Goal: Navigation & Orientation: Find specific page/section

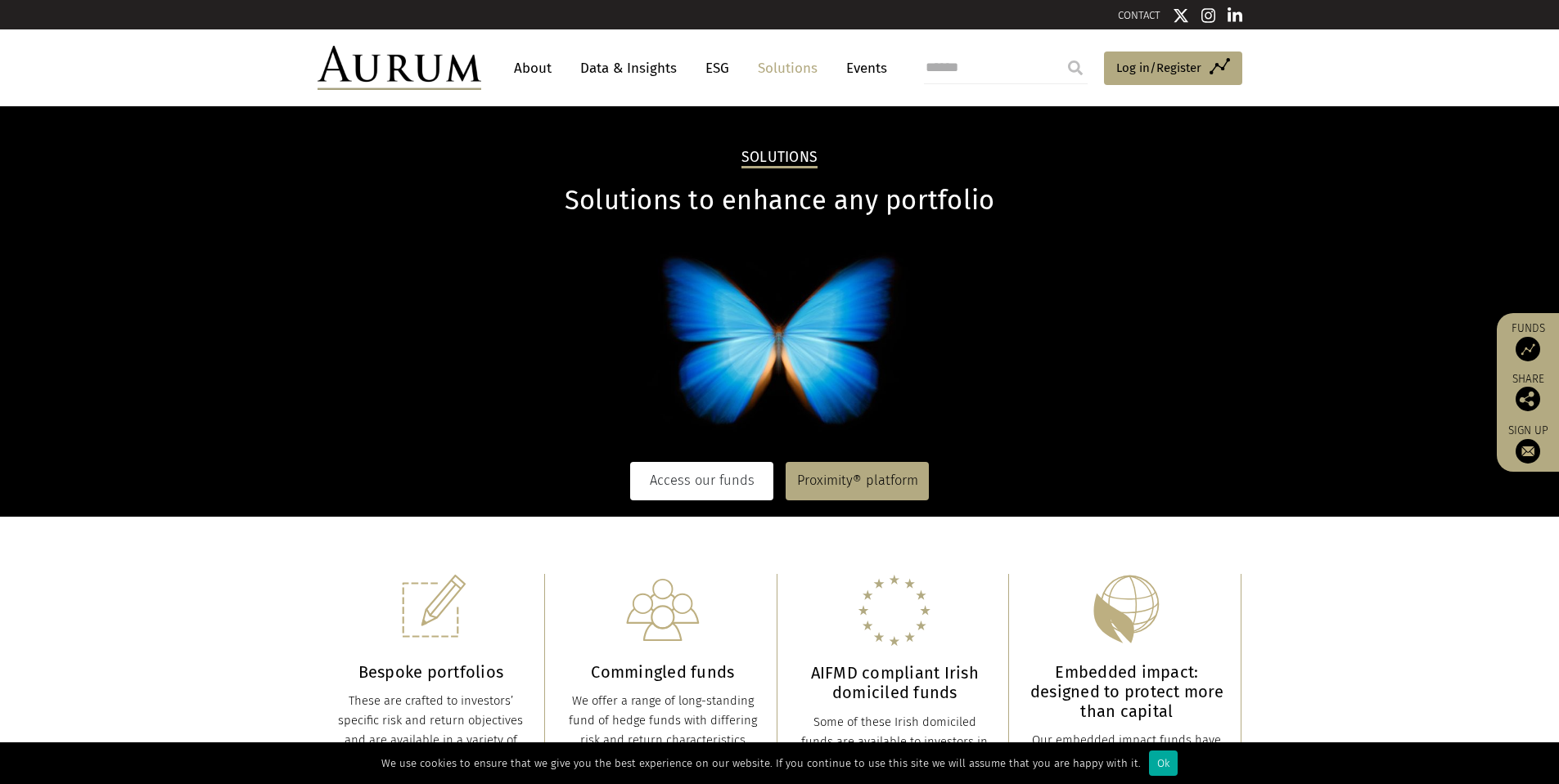
click at [718, 485] on link "Access our funds" at bounding box center [701, 481] width 143 height 38
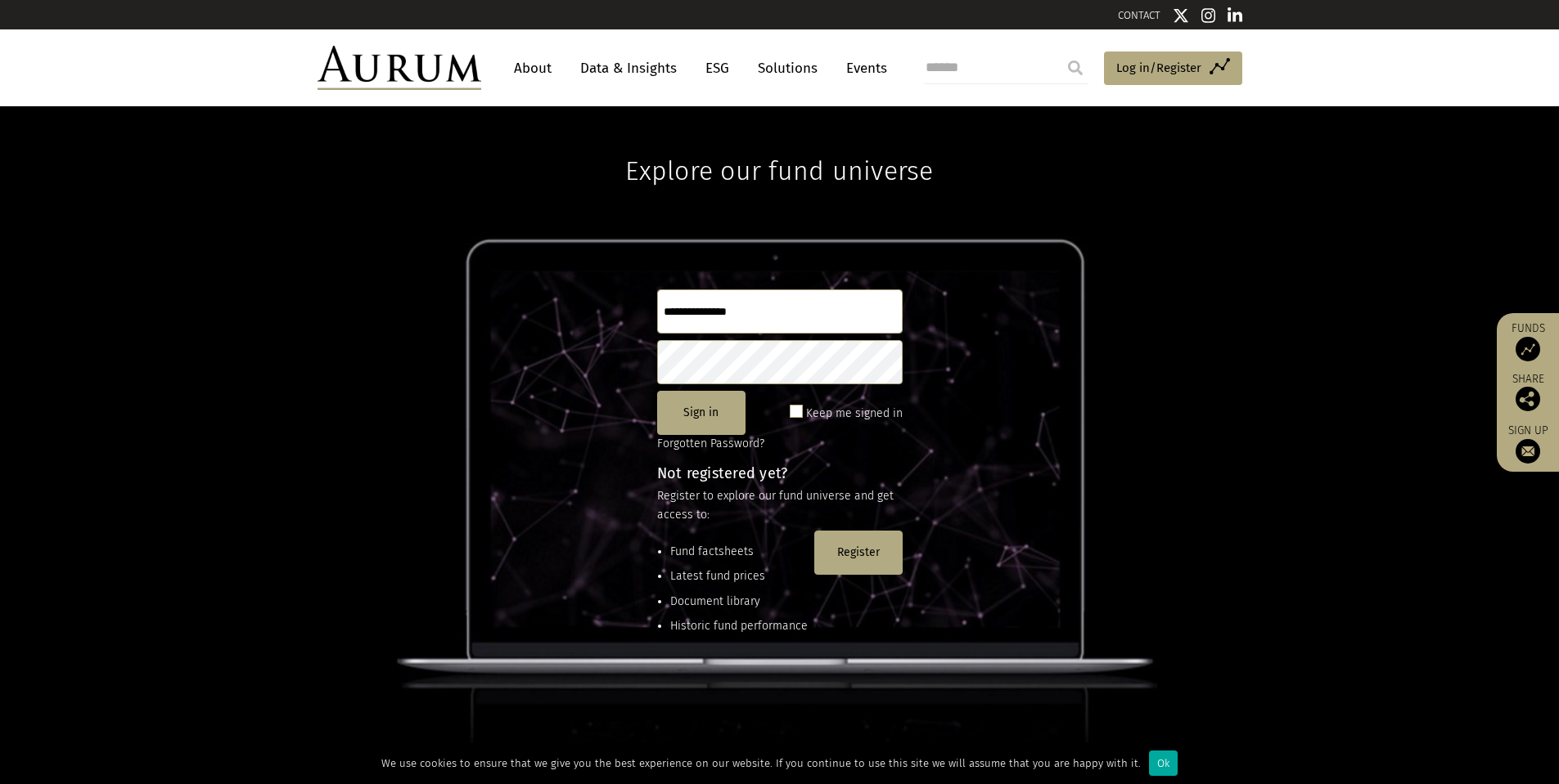
click at [753, 298] on input "text" at bounding box center [780, 311] width 246 height 44
click at [1242, 325] on div "Explore our fund universe Sign in Keep me signed in Forgotten Password? Not reg…" at bounding box center [780, 445] width 1559 height 678
click at [1136, 69] on span "Log in/Register" at bounding box center [1158, 68] width 85 height 20
click at [820, 68] on link "Solutions" at bounding box center [787, 68] width 76 height 30
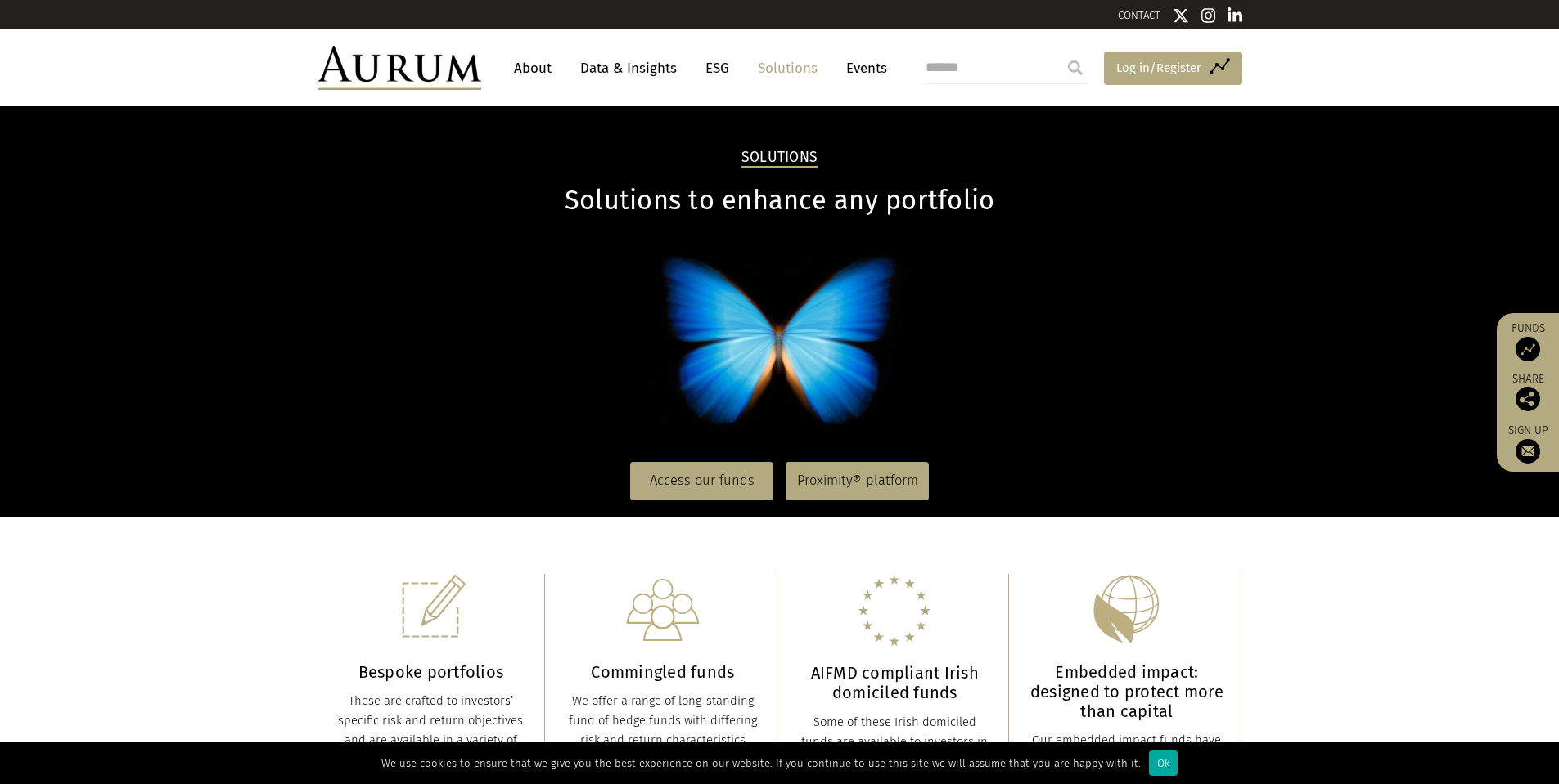
click at [1152, 79] on link "Access Funds Log in/Register" at bounding box center [1174, 68] width 139 height 34
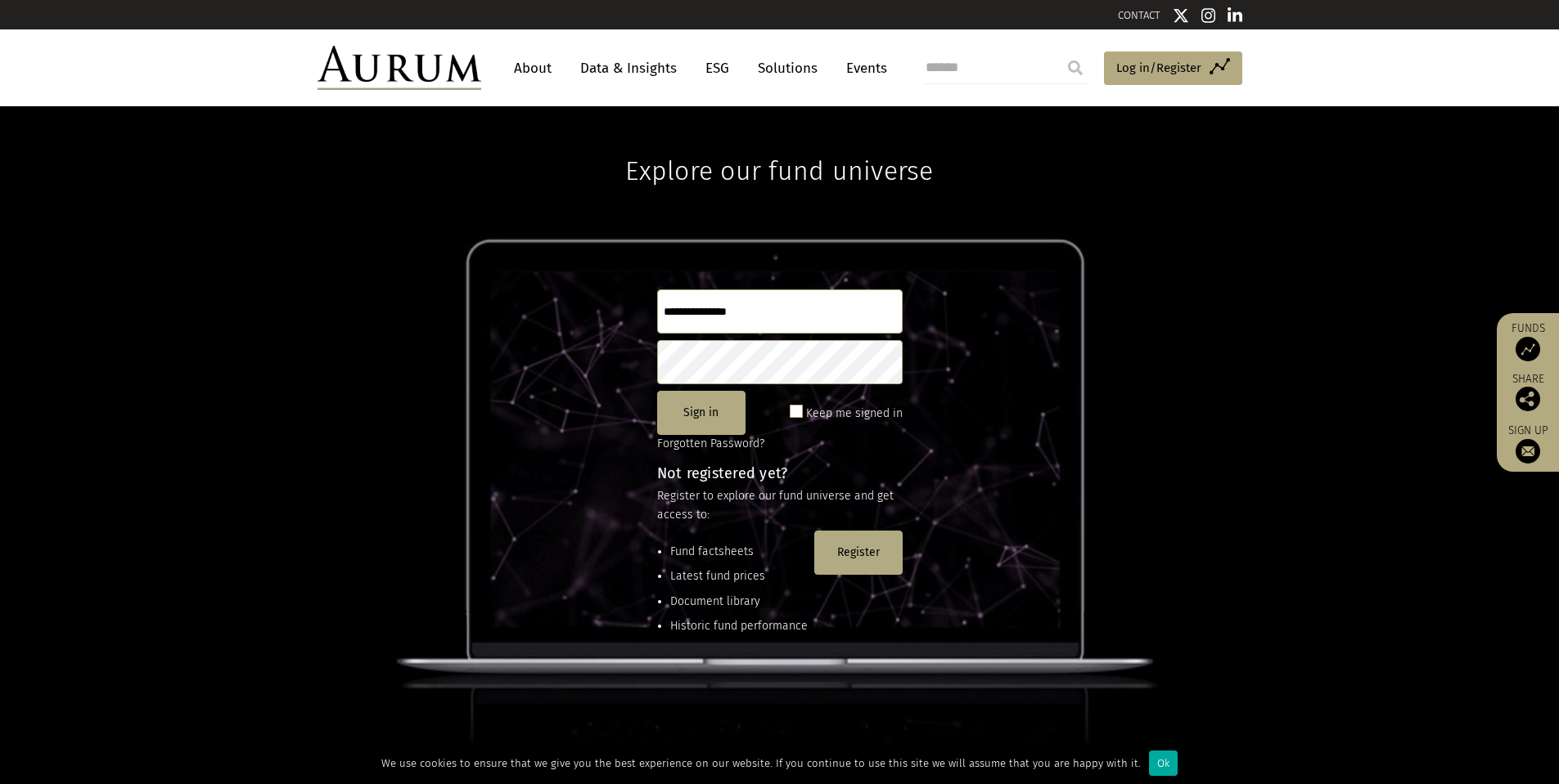
click at [729, 312] on input "text" at bounding box center [780, 311] width 246 height 44
type input "**********"
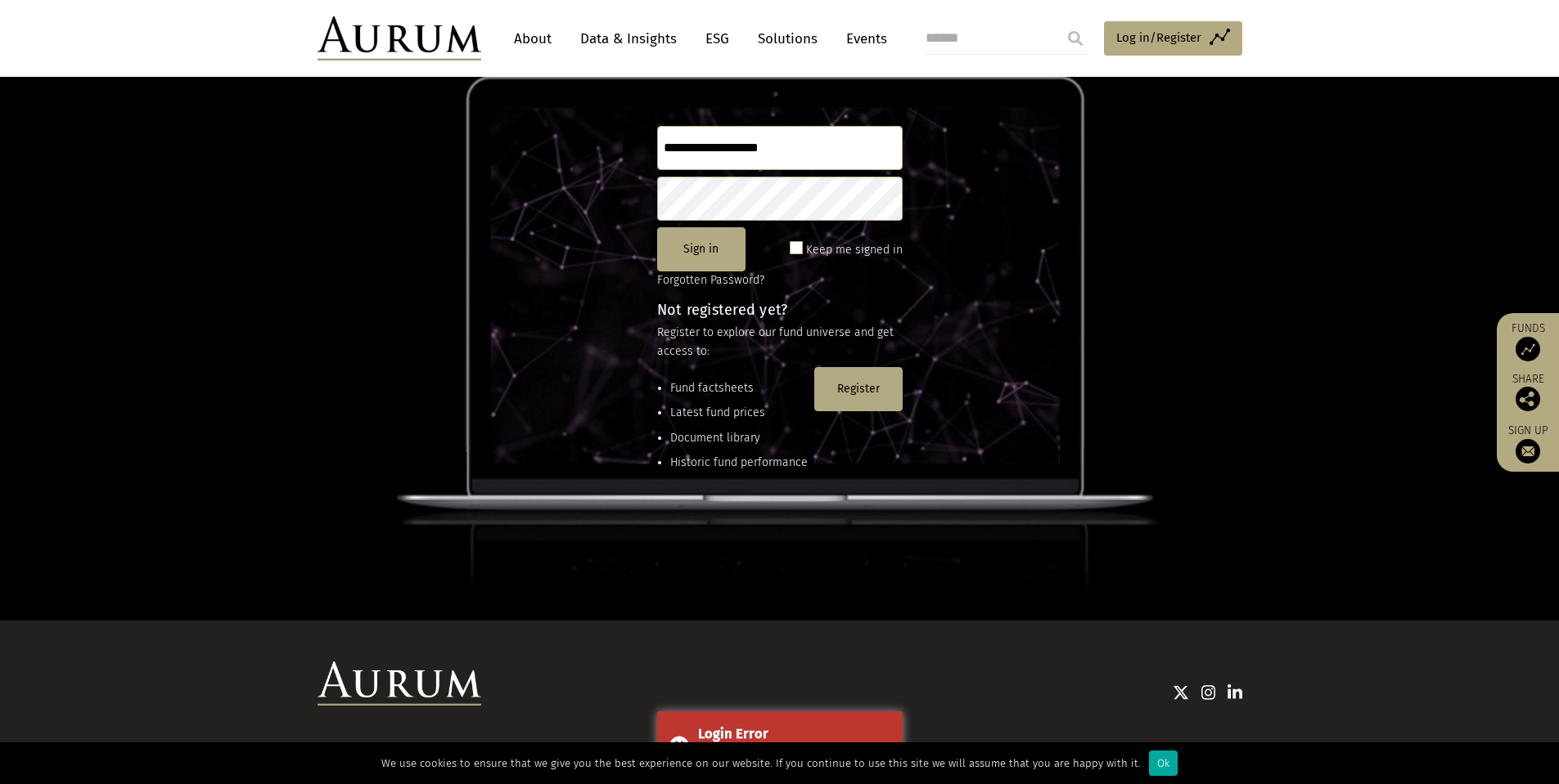
scroll to position [82, 0]
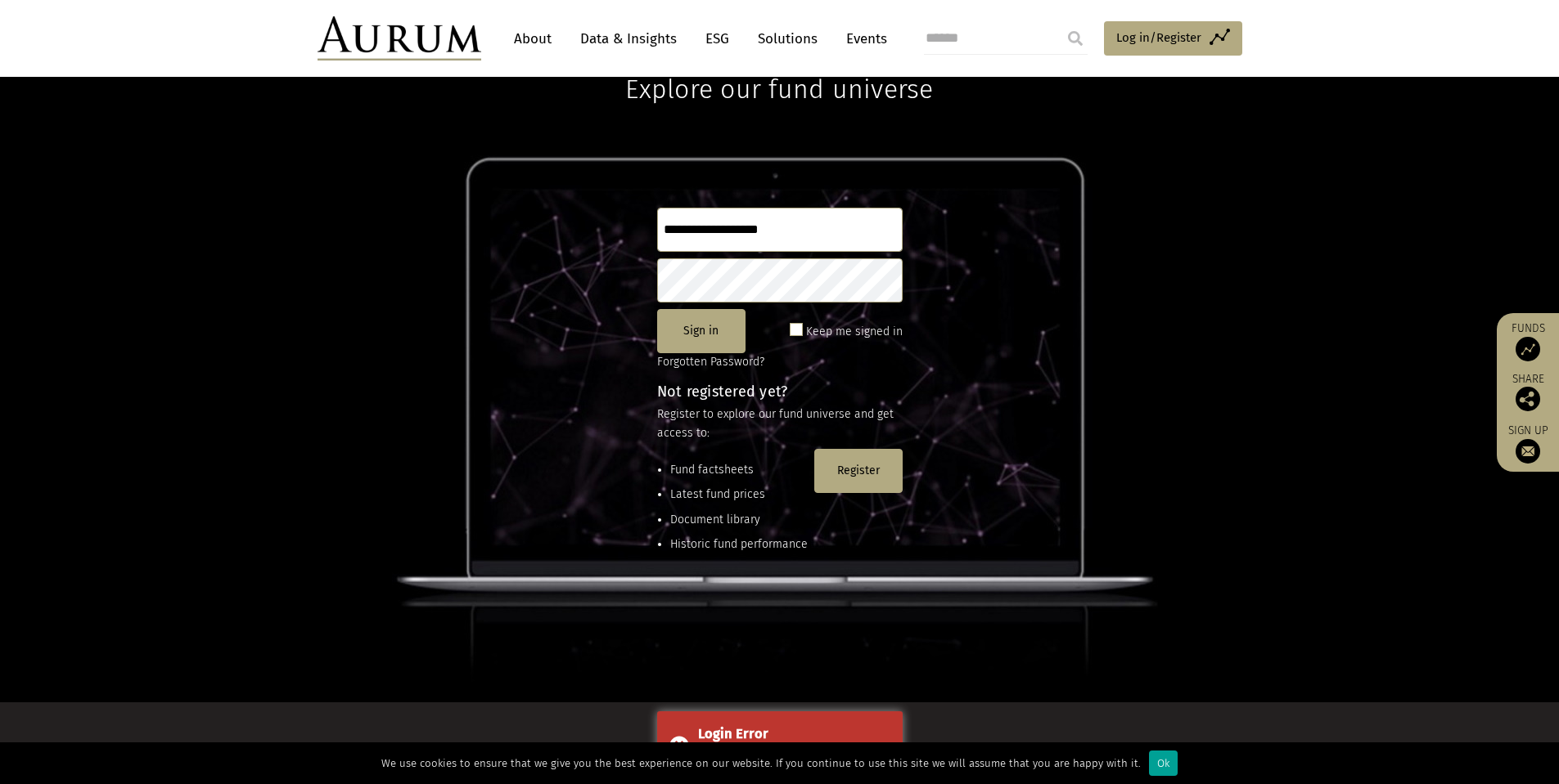
click at [1165, 764] on div "Ok" at bounding box center [1163, 764] width 28 height 25
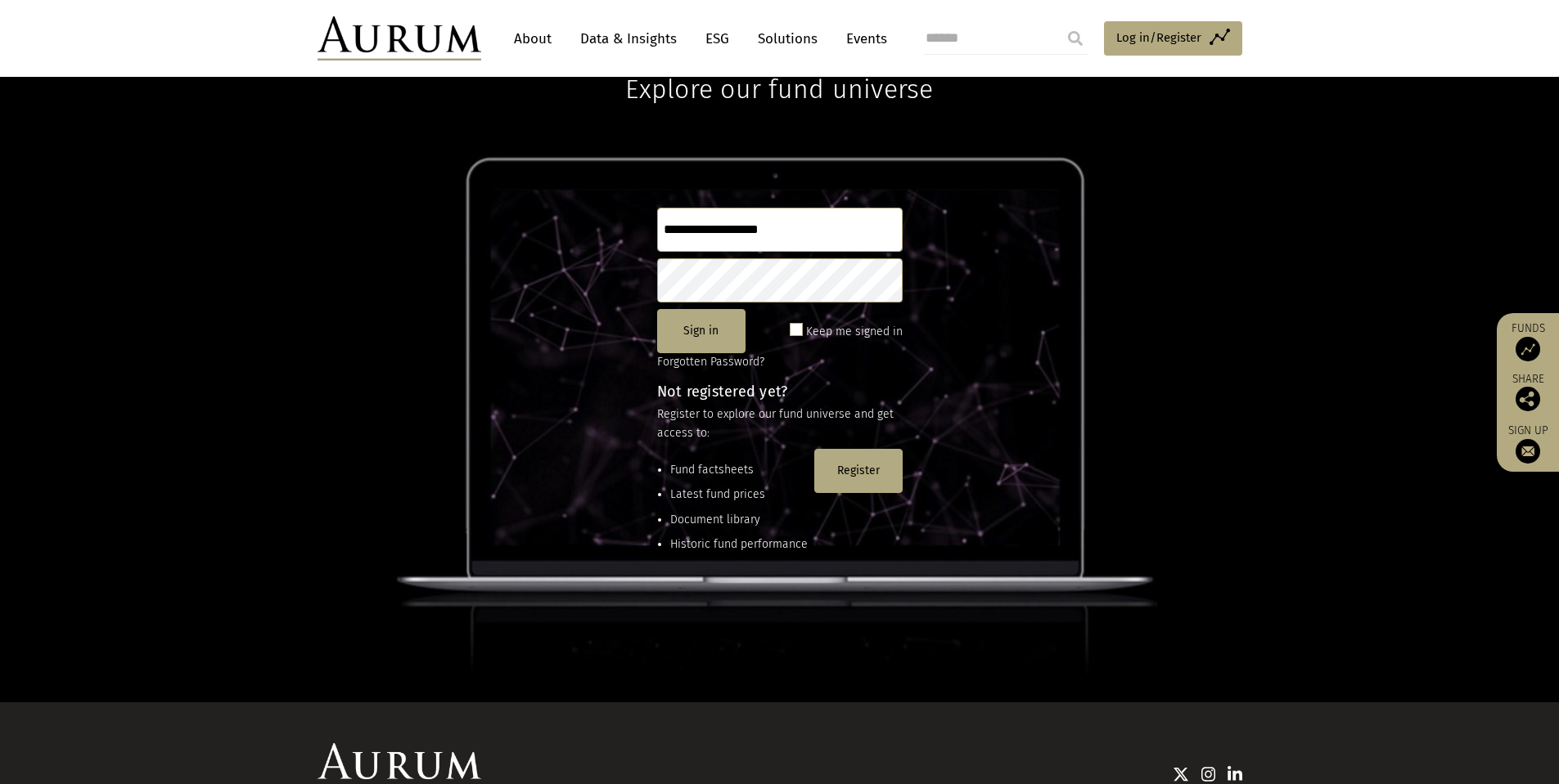
click at [715, 38] on link "ESG" at bounding box center [717, 38] width 40 height 30
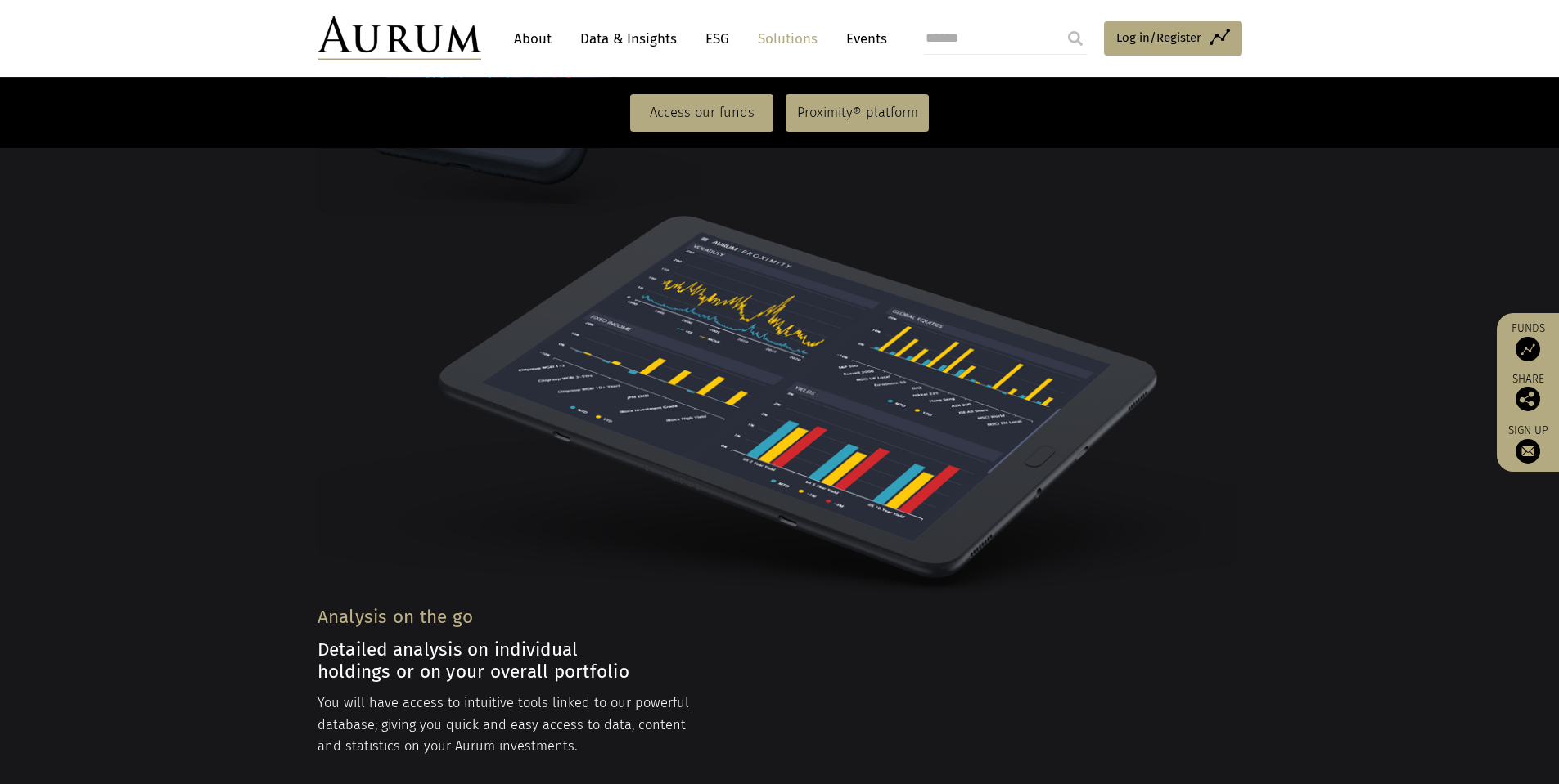
scroll to position [2324, 0]
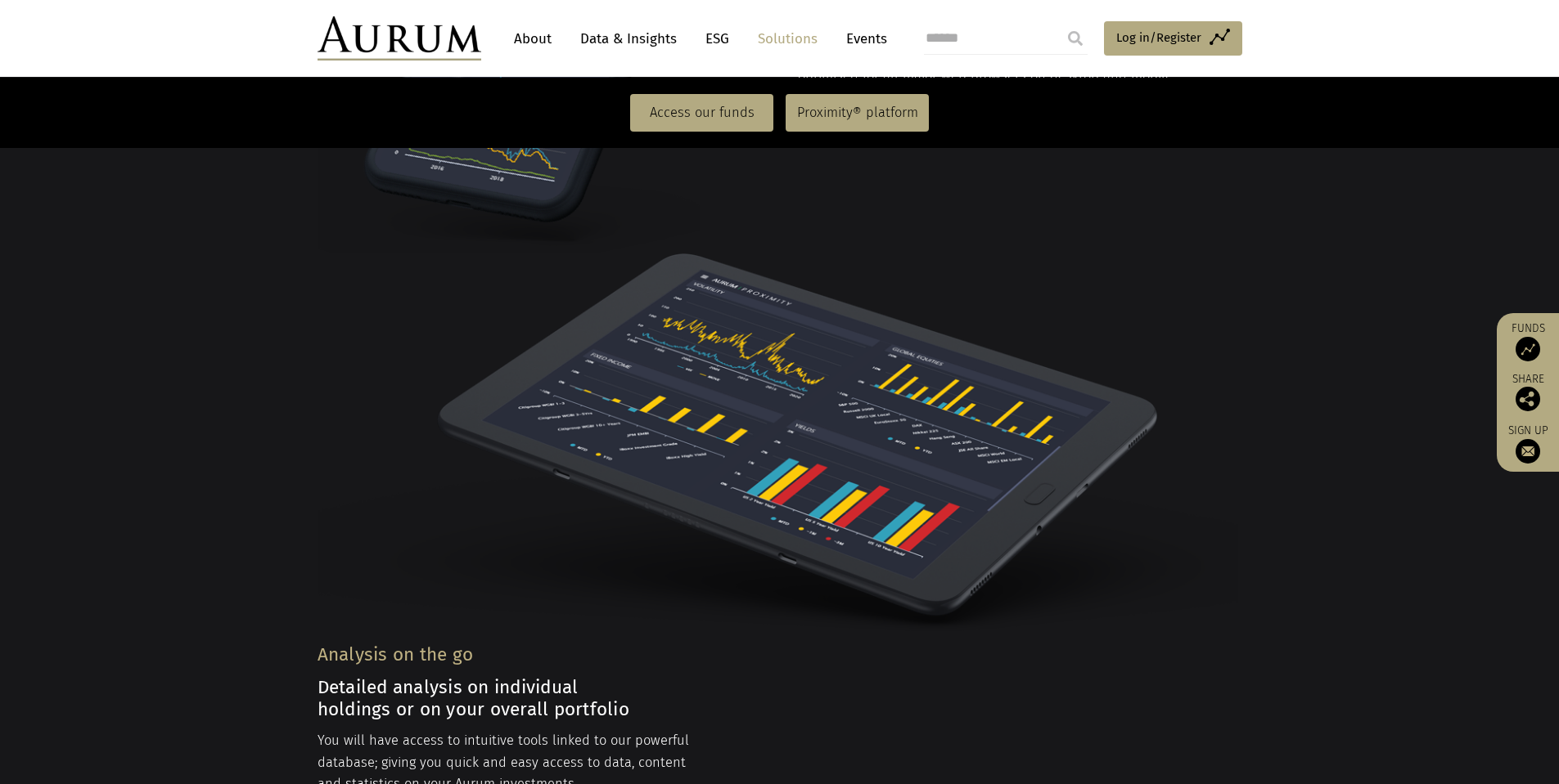
click at [1528, 353] on img at bounding box center [1528, 349] width 24 height 24
